Goal: Information Seeking & Learning: Learn about a topic

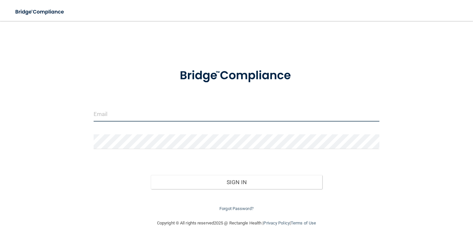
click at [162, 121] on input "email" at bounding box center [237, 114] width 286 height 15
type input "[EMAIL_ADDRESS][DOMAIN_NAME]"
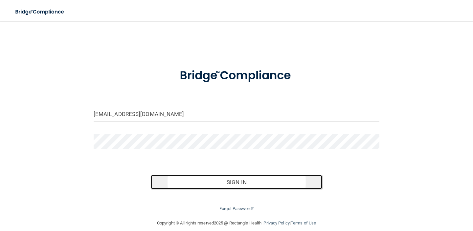
click at [228, 187] on button "Sign In" at bounding box center [236, 182] width 171 height 14
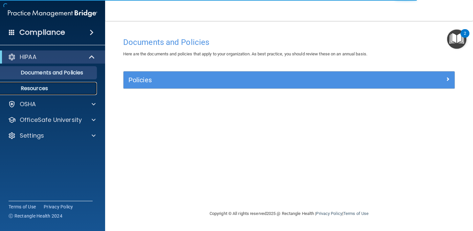
click at [68, 90] on p "Resources" at bounding box center [49, 88] width 90 height 7
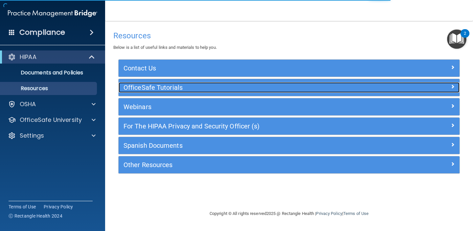
click at [160, 89] on h5 "OfficeSafe Tutorials" at bounding box center [246, 87] width 246 height 7
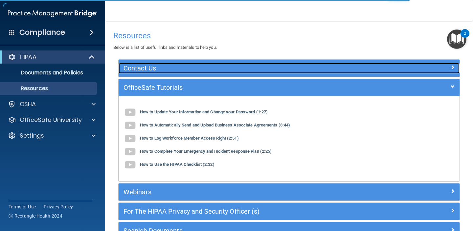
click at [169, 72] on div "Contact Us" at bounding box center [247, 68] width 256 height 11
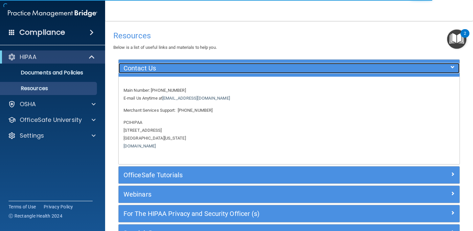
scroll to position [64, 0]
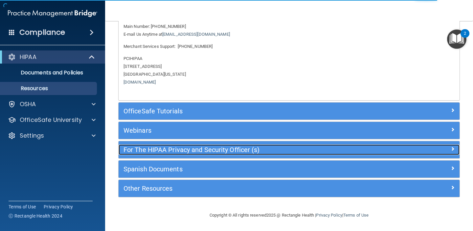
click at [164, 151] on h5 "For The HIPAA Privacy and Security Officer (s)" at bounding box center [246, 149] width 246 height 7
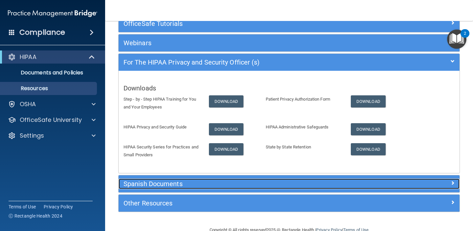
click at [161, 188] on div "Spanish Documents" at bounding box center [247, 184] width 256 height 11
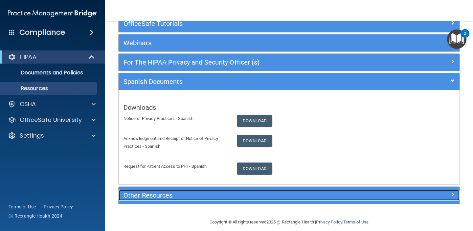
click at [160, 192] on h5 "Other Resources" at bounding box center [246, 195] width 246 height 7
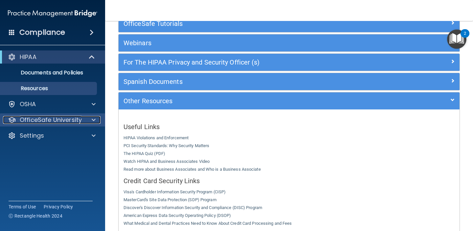
click at [79, 117] on p "OfficeSafe University" at bounding box center [51, 120] width 62 height 8
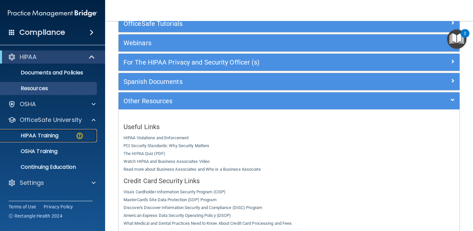
click at [62, 136] on div "HIPAA Training" at bounding box center [49, 136] width 90 height 7
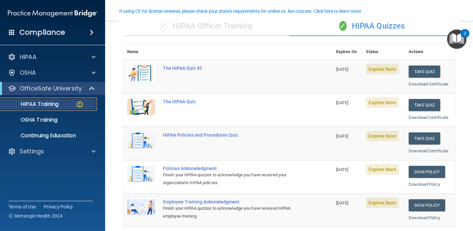
scroll to position [72, 0]
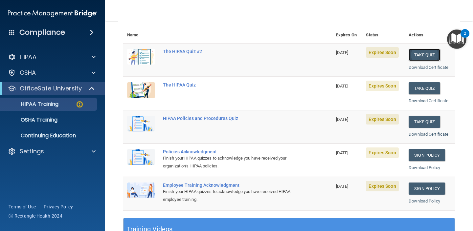
click at [419, 55] on button "Take Quiz" at bounding box center [424, 55] width 32 height 12
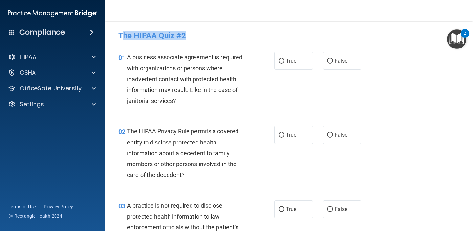
drag, startPoint x: 202, startPoint y: 40, endPoint x: 121, endPoint y: 34, distance: 80.3
click at [121, 34] on div "The HIPAA Quiz #2" at bounding box center [288, 36] width 351 height 16
click at [121, 34] on h4 "The HIPAA Quiz #2" at bounding box center [289, 36] width 342 height 9
click at [198, 30] on div "The HIPAA Quiz #2" at bounding box center [288, 36] width 351 height 16
drag, startPoint x: 193, startPoint y: 39, endPoint x: 121, endPoint y: 37, distance: 72.9
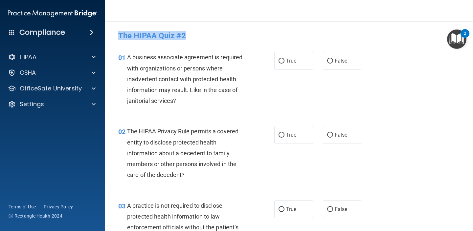
click at [121, 37] on h4 "The HIPAA Quiz #2" at bounding box center [289, 36] width 342 height 9
copy h4 "The HIPAA Quiz #2"
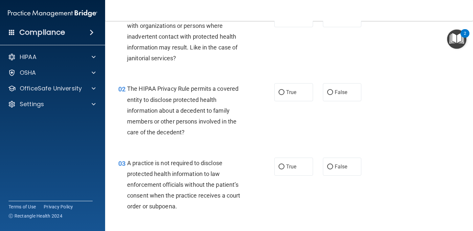
scroll to position [43, 0]
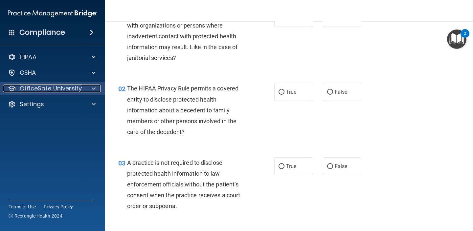
click at [89, 89] on div at bounding box center [92, 89] width 16 height 8
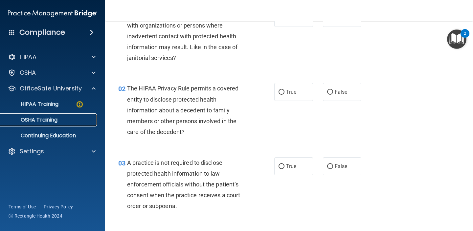
click at [55, 122] on p "OSHA Training" at bounding box center [30, 120] width 53 height 7
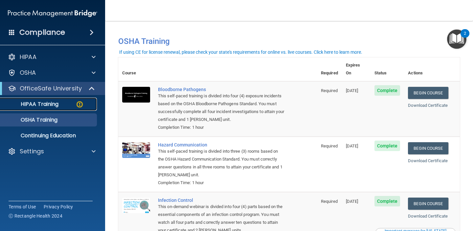
click at [52, 103] on p "HIPAA Training" at bounding box center [31, 104] width 54 height 7
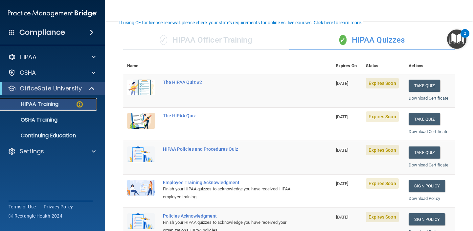
scroll to position [40, 0]
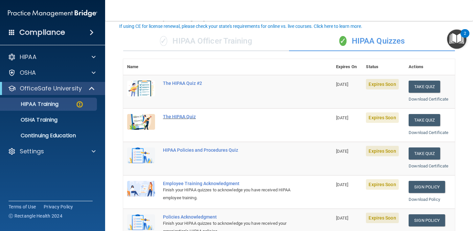
click at [183, 117] on div "The HIPAA Quiz" at bounding box center [231, 116] width 136 height 5
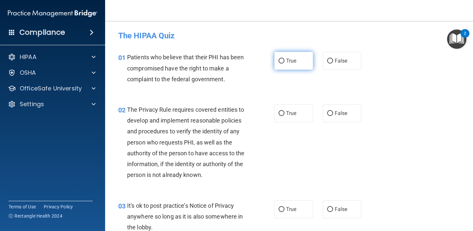
click at [291, 59] on span "True" at bounding box center [291, 61] width 10 height 6
click at [284, 59] on input "True" at bounding box center [281, 61] width 6 height 5
radio input "true"
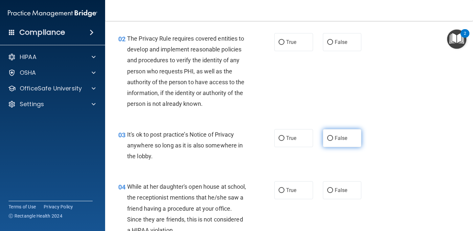
click at [326, 139] on label "False" at bounding box center [342, 138] width 39 height 18
click at [327, 139] on input "False" at bounding box center [330, 138] width 6 height 5
radio input "true"
click at [296, 41] on span "True" at bounding box center [291, 42] width 10 height 6
click at [284, 41] on input "True" at bounding box center [281, 42] width 6 height 5
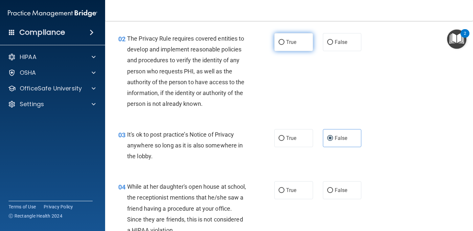
radio input "true"
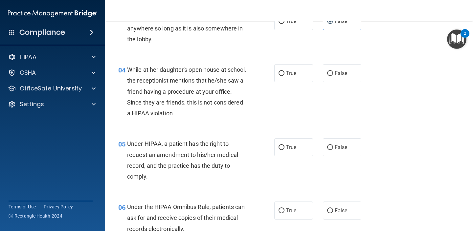
scroll to position [190, 0]
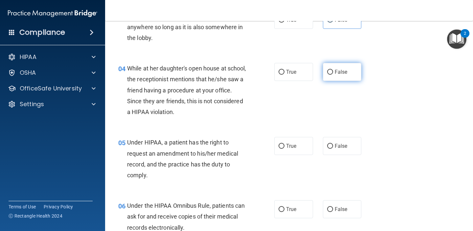
click at [348, 69] on label "False" at bounding box center [342, 72] width 39 height 18
click at [333, 70] on input "False" at bounding box center [330, 72] width 6 height 5
radio input "true"
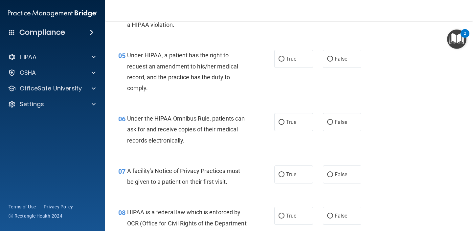
scroll to position [282, 0]
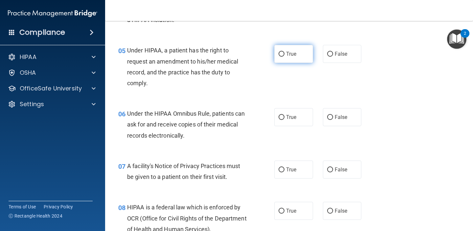
click at [307, 52] on label "True" at bounding box center [293, 54] width 39 height 18
click at [284, 52] on input "True" at bounding box center [281, 54] width 6 height 5
radio input "true"
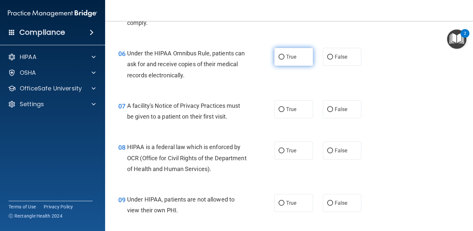
scroll to position [345, 0]
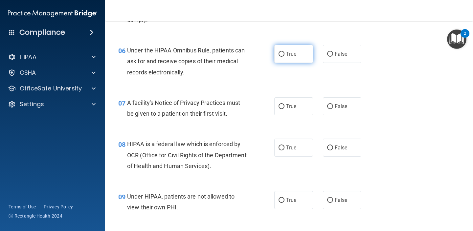
click at [300, 55] on label "True" at bounding box center [293, 54] width 39 height 18
click at [284, 55] on input "True" at bounding box center [281, 54] width 6 height 5
radio input "true"
click at [295, 112] on label "True" at bounding box center [293, 107] width 39 height 18
click at [284, 109] on input "True" at bounding box center [281, 106] width 6 height 5
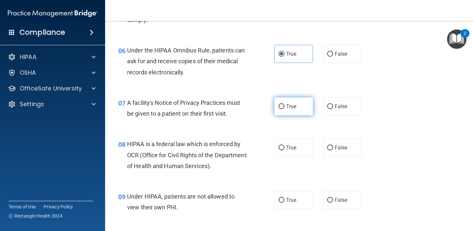
radio input "true"
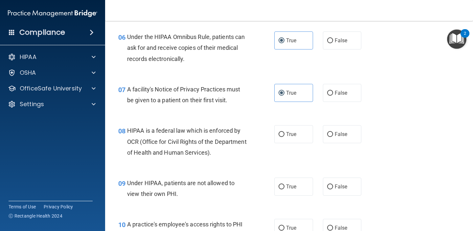
scroll to position [351, 0]
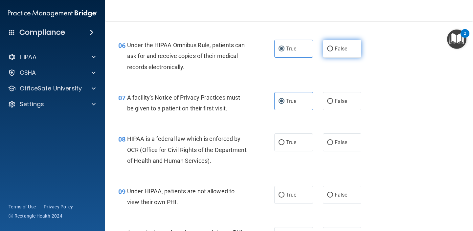
click at [329, 51] on input "False" at bounding box center [330, 49] width 6 height 5
radio input "true"
radio input "false"
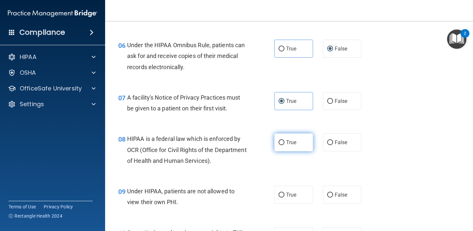
click at [288, 147] on label "True" at bounding box center [293, 143] width 39 height 18
click at [284, 145] on input "True" at bounding box center [281, 143] width 6 height 5
radio input "true"
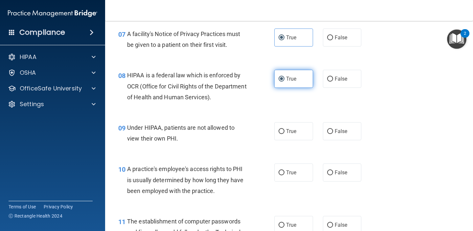
scroll to position [425, 0]
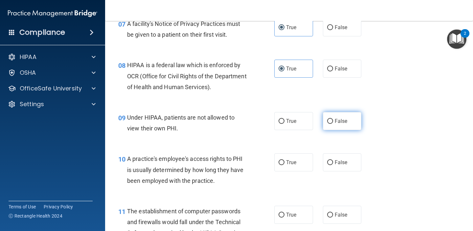
click at [339, 122] on span "False" at bounding box center [341, 121] width 13 height 6
click at [333, 122] on input "False" at bounding box center [330, 121] width 6 height 5
radio input "true"
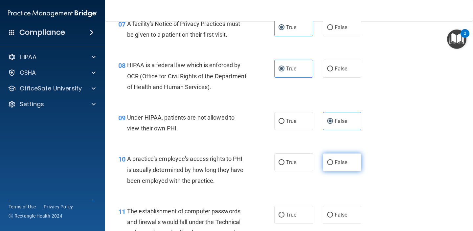
click at [337, 159] on label "False" at bounding box center [342, 163] width 39 height 18
click at [333, 161] on input "False" at bounding box center [330, 163] width 6 height 5
radio input "true"
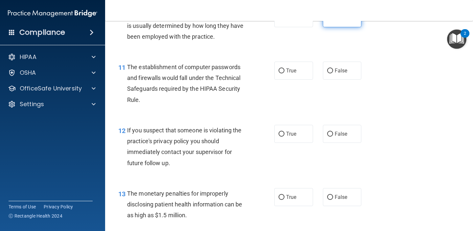
scroll to position [583, 0]
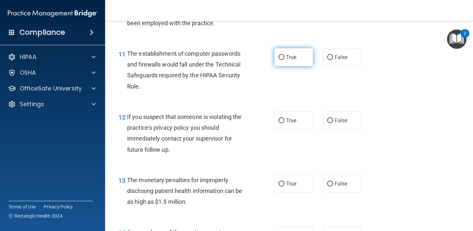
click at [284, 53] on label "True" at bounding box center [293, 57] width 39 height 18
click at [284, 55] on input "True" at bounding box center [281, 57] width 6 height 5
radio input "true"
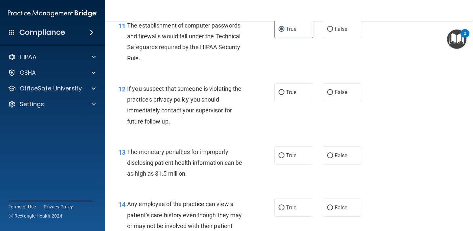
scroll to position [611, 0]
click at [295, 94] on span "True" at bounding box center [291, 92] width 10 height 6
click at [284, 94] on input "True" at bounding box center [281, 92] width 6 height 5
radio input "true"
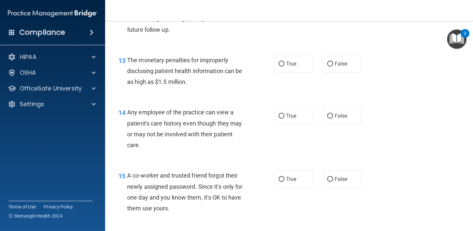
scroll to position [711, 0]
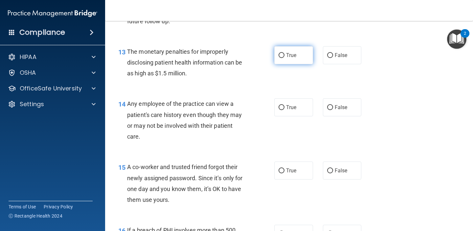
click at [291, 53] on span "True" at bounding box center [291, 55] width 10 height 6
click at [284, 53] on input "True" at bounding box center [281, 55] width 6 height 5
radio input "true"
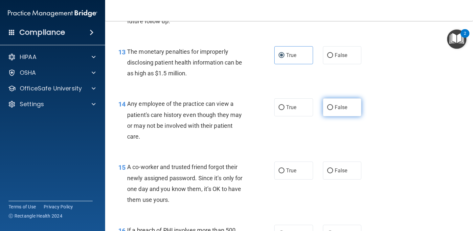
click at [330, 106] on input "False" at bounding box center [330, 107] width 6 height 5
radio input "true"
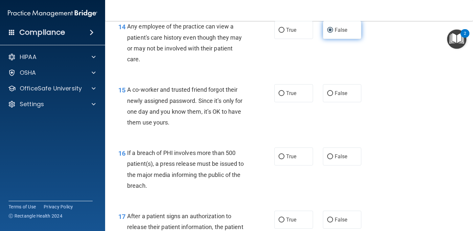
scroll to position [818, 0]
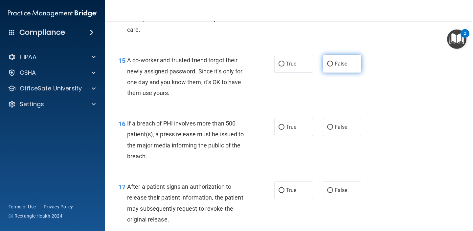
click at [334, 64] on label "False" at bounding box center [342, 64] width 39 height 18
click at [333, 64] on input "False" at bounding box center [330, 64] width 6 height 5
radio input "true"
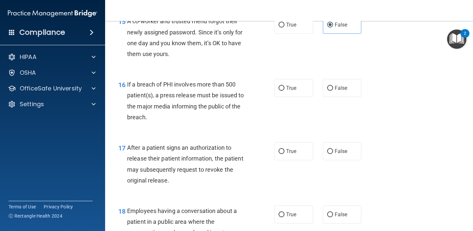
scroll to position [861, 0]
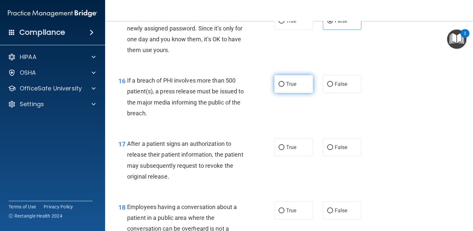
click at [297, 81] on label "True" at bounding box center [293, 84] width 39 height 18
click at [284, 82] on input "True" at bounding box center [281, 84] width 6 height 5
radio input "true"
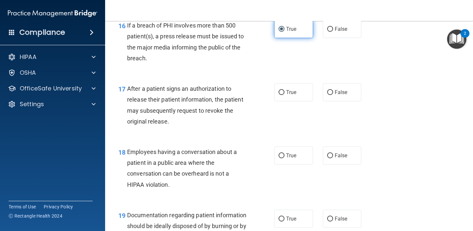
scroll to position [957, 0]
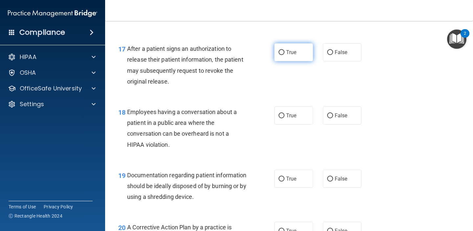
click at [286, 55] on span "True" at bounding box center [291, 52] width 10 height 6
click at [284, 55] on input "True" at bounding box center [281, 52] width 6 height 5
radio input "true"
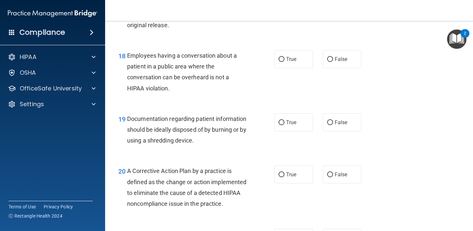
scroll to position [1014, 0]
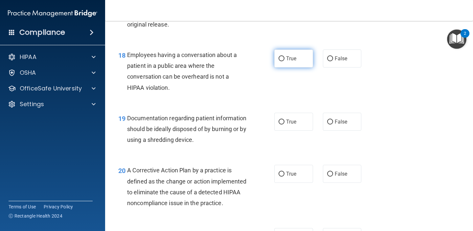
click at [297, 58] on label "True" at bounding box center [293, 59] width 39 height 18
click at [284, 58] on input "True" at bounding box center [281, 58] width 6 height 5
radio input "true"
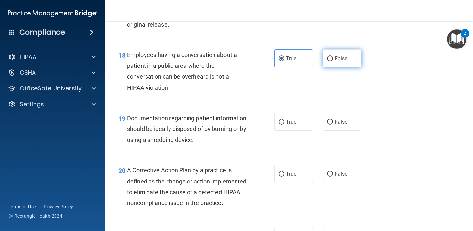
click at [336, 50] on label "False" at bounding box center [342, 59] width 39 height 18
click at [333, 56] on input "False" at bounding box center [330, 58] width 6 height 5
radio input "true"
radio input "false"
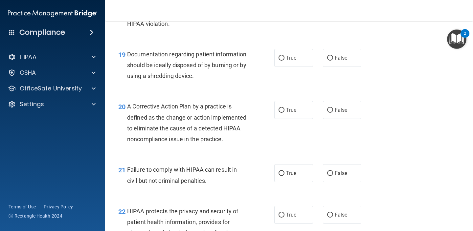
scroll to position [1088, 0]
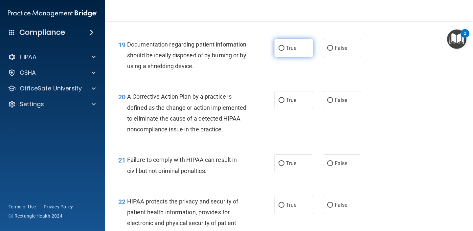
click at [297, 50] on label "True" at bounding box center [293, 48] width 39 height 18
click at [284, 50] on input "True" at bounding box center [281, 48] width 6 height 5
radio input "true"
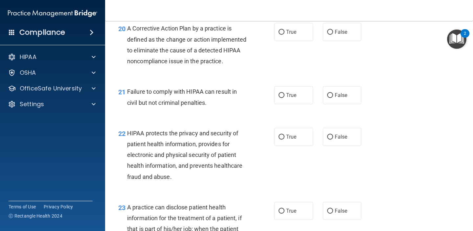
scroll to position [1154, 0]
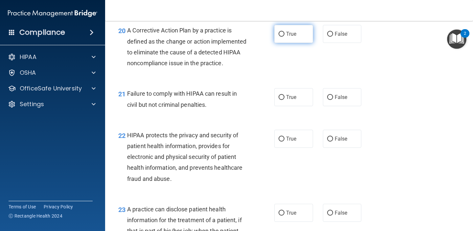
click at [296, 34] on span "True" at bounding box center [291, 34] width 10 height 6
click at [284, 34] on input "True" at bounding box center [281, 34] width 6 height 5
radio input "true"
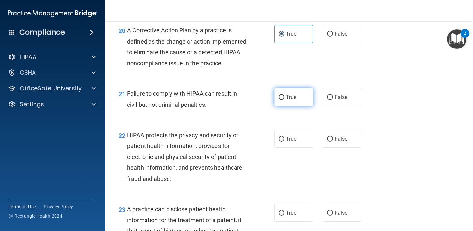
click at [286, 100] on span "True" at bounding box center [291, 97] width 10 height 6
click at [284, 100] on input "True" at bounding box center [281, 97] width 6 height 5
radio input "true"
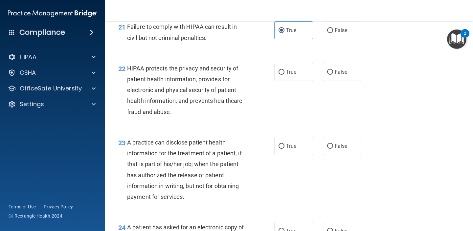
scroll to position [1223, 0]
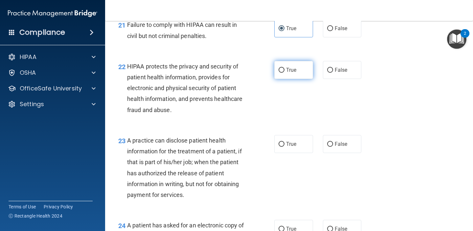
click at [294, 73] on span "True" at bounding box center [291, 70] width 10 height 6
click at [284, 73] on input "True" at bounding box center [281, 70] width 6 height 5
radio input "true"
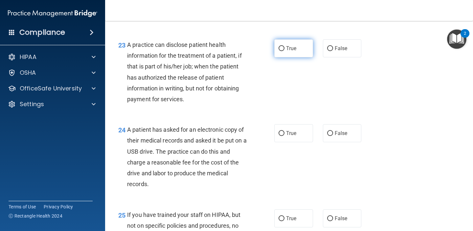
click at [296, 57] on label "True" at bounding box center [293, 48] width 39 height 18
click at [284, 51] on input "True" at bounding box center [281, 48] width 6 height 5
radio input "true"
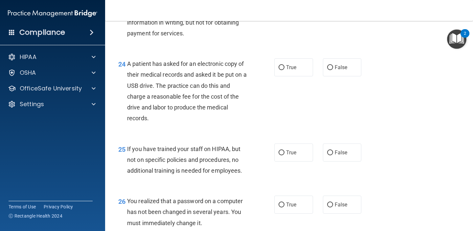
scroll to position [1394, 0]
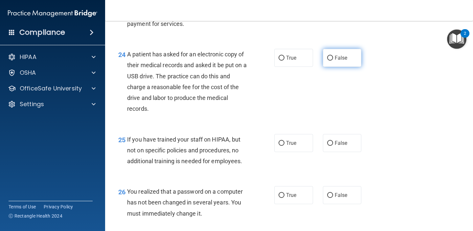
click at [330, 61] on input "False" at bounding box center [330, 58] width 6 height 5
radio input "true"
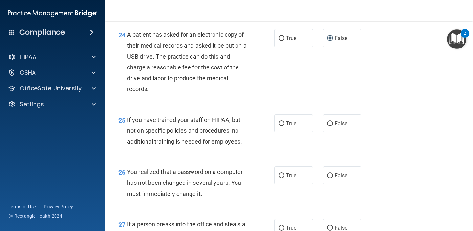
scroll to position [1408, 0]
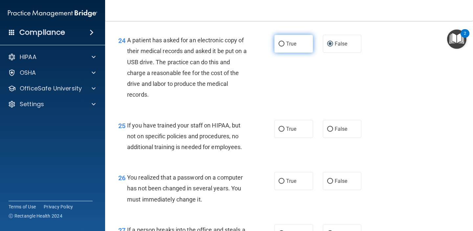
click at [291, 47] on span "True" at bounding box center [291, 44] width 10 height 6
click at [284, 47] on input "True" at bounding box center [281, 44] width 6 height 5
radio input "true"
radio input "false"
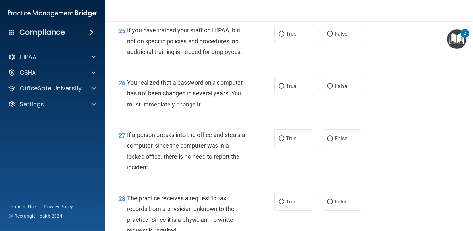
scroll to position [1503, 0]
click at [336, 41] on label "False" at bounding box center [342, 34] width 39 height 18
click at [333, 37] on input "False" at bounding box center [330, 34] width 6 height 5
radio input "true"
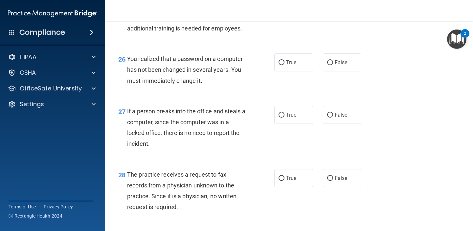
scroll to position [1531, 0]
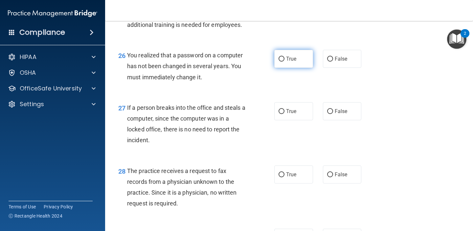
click at [305, 68] on label "True" at bounding box center [293, 59] width 39 height 18
click at [284, 62] on input "True" at bounding box center [281, 59] width 6 height 5
radio input "true"
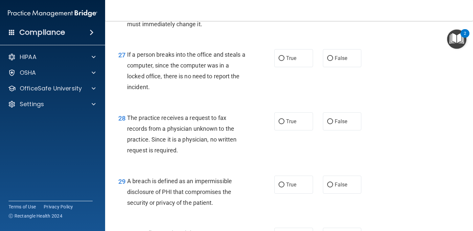
scroll to position [1585, 0]
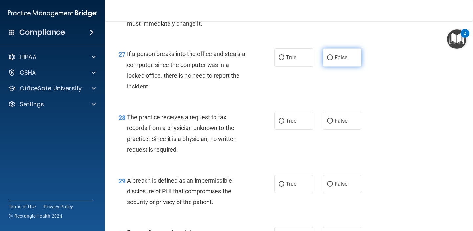
click at [338, 61] on span "False" at bounding box center [341, 58] width 13 height 6
click at [333, 60] on input "False" at bounding box center [330, 57] width 6 height 5
radio input "true"
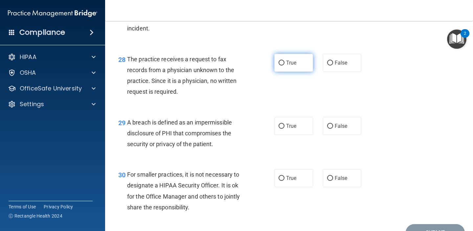
scroll to position [1646, 0]
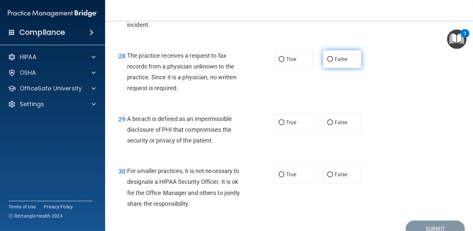
click at [327, 68] on label "False" at bounding box center [342, 59] width 39 height 18
click at [327, 62] on input "False" at bounding box center [330, 59] width 6 height 5
radio input "true"
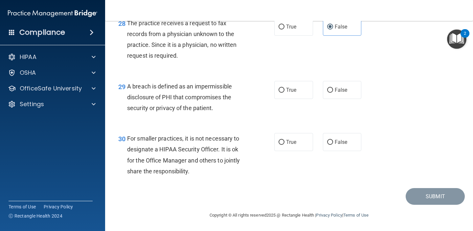
scroll to position [1690, 0]
click at [300, 93] on label "True" at bounding box center [293, 90] width 39 height 18
click at [284, 93] on input "True" at bounding box center [281, 90] width 6 height 5
radio input "true"
click at [337, 143] on span "False" at bounding box center [341, 142] width 13 height 6
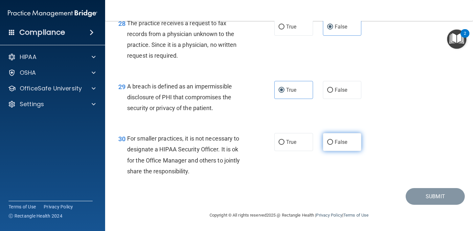
click at [333, 143] on input "False" at bounding box center [330, 142] width 6 height 5
radio input "true"
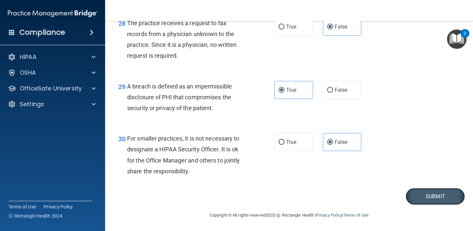
click at [415, 195] on button "Submit" at bounding box center [435, 196] width 59 height 17
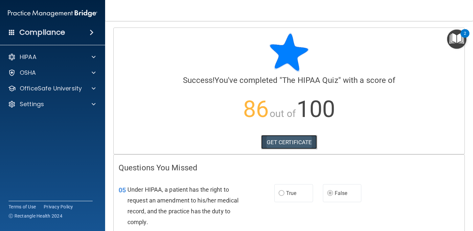
click at [306, 146] on link "GET CERTIFICATE" at bounding box center [289, 142] width 56 height 14
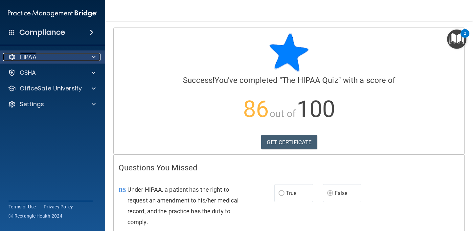
click at [64, 56] on div "HIPAA" at bounding box center [43, 57] width 81 height 8
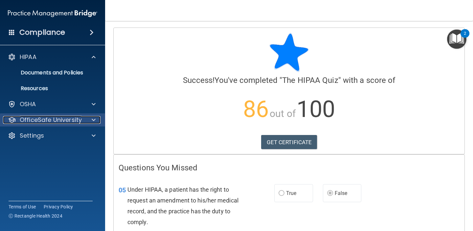
click at [52, 121] on p "OfficeSafe University" at bounding box center [51, 120] width 62 height 8
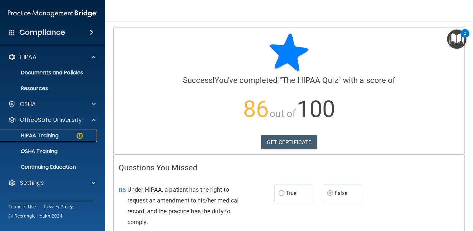
click at [46, 139] on p "HIPAA Training" at bounding box center [31, 136] width 54 height 7
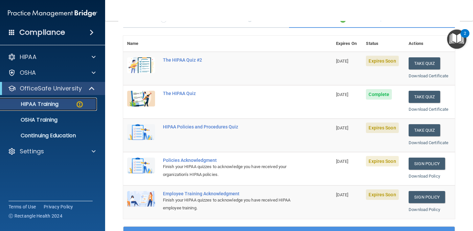
scroll to position [63, 0]
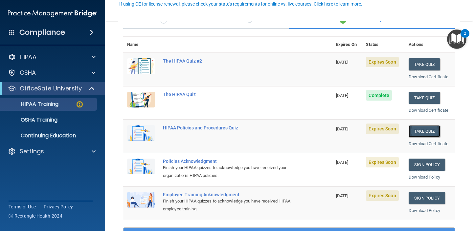
click at [431, 132] on button "Take Quiz" at bounding box center [424, 131] width 32 height 12
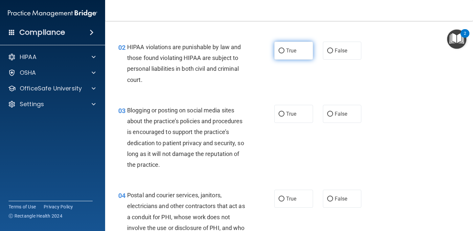
click at [298, 49] on label "True" at bounding box center [293, 51] width 39 height 18
click at [284, 49] on input "True" at bounding box center [281, 51] width 6 height 5
radio input "true"
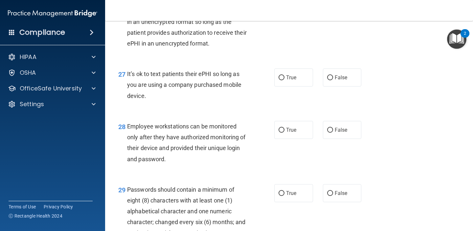
scroll to position [1821, 0]
